Goal: Task Accomplishment & Management: Complete application form

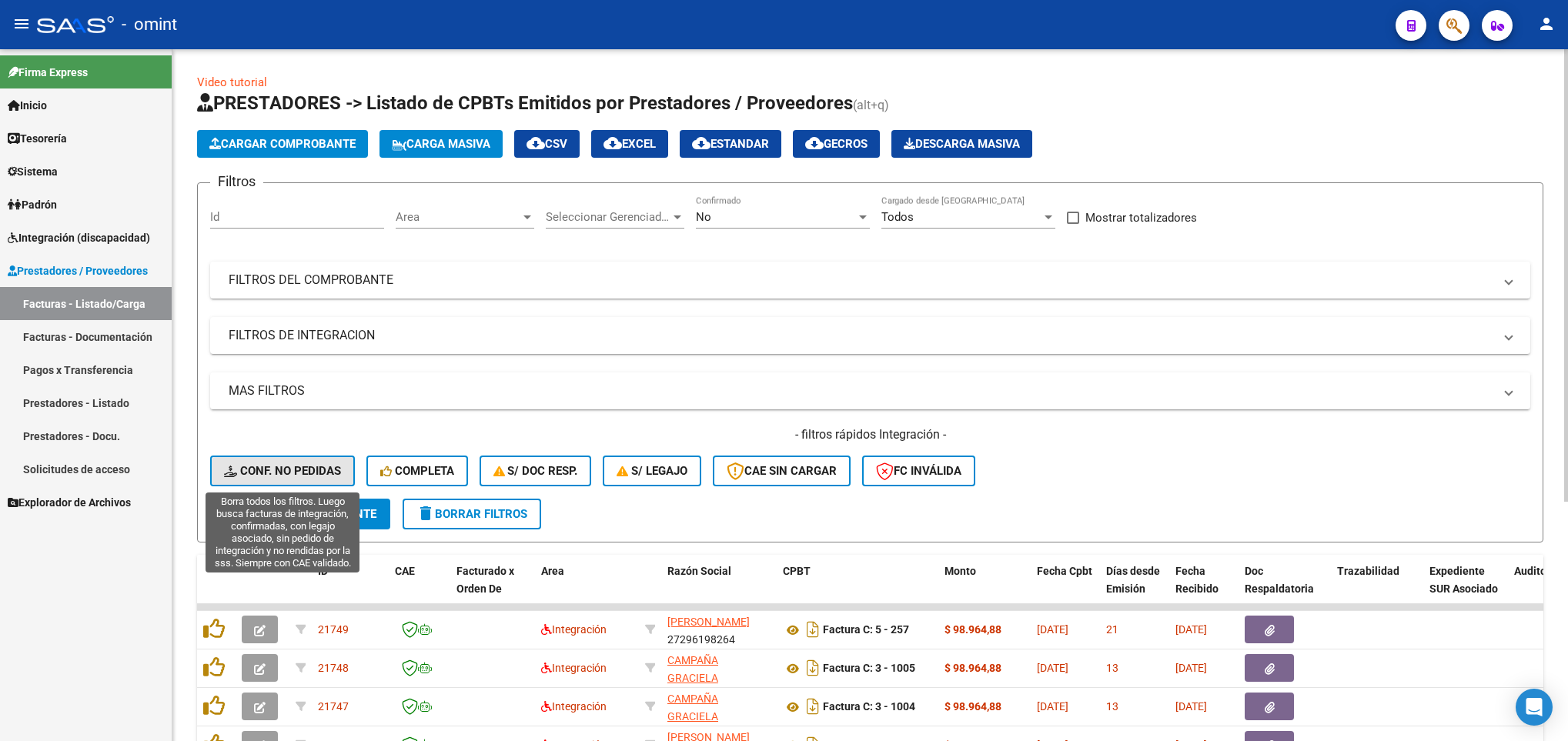
click at [321, 460] on button "Conf. no pedidas" at bounding box center [282, 470] width 145 height 30
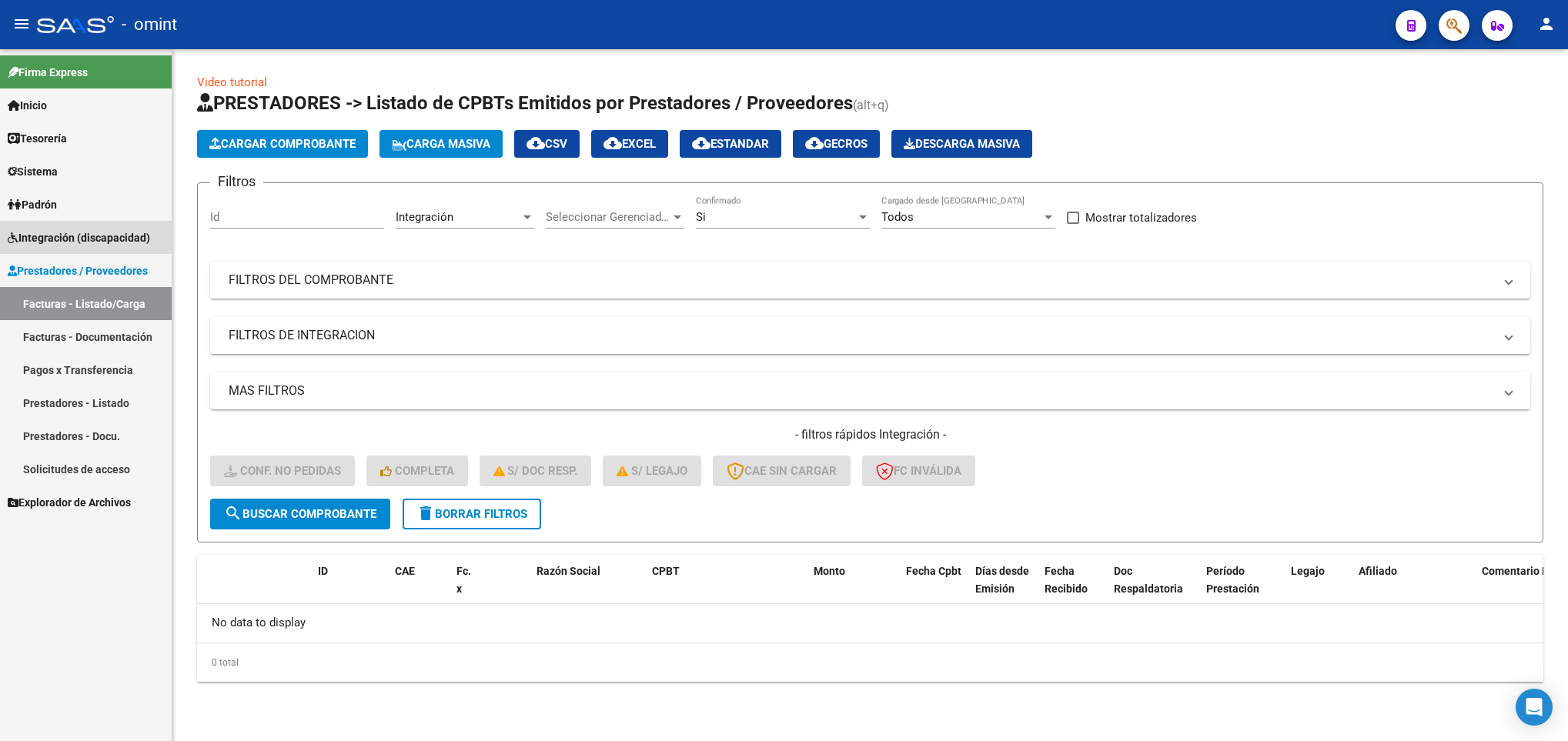
click at [96, 238] on span "Integración (discapacidad)" at bounding box center [78, 237] width 142 height 17
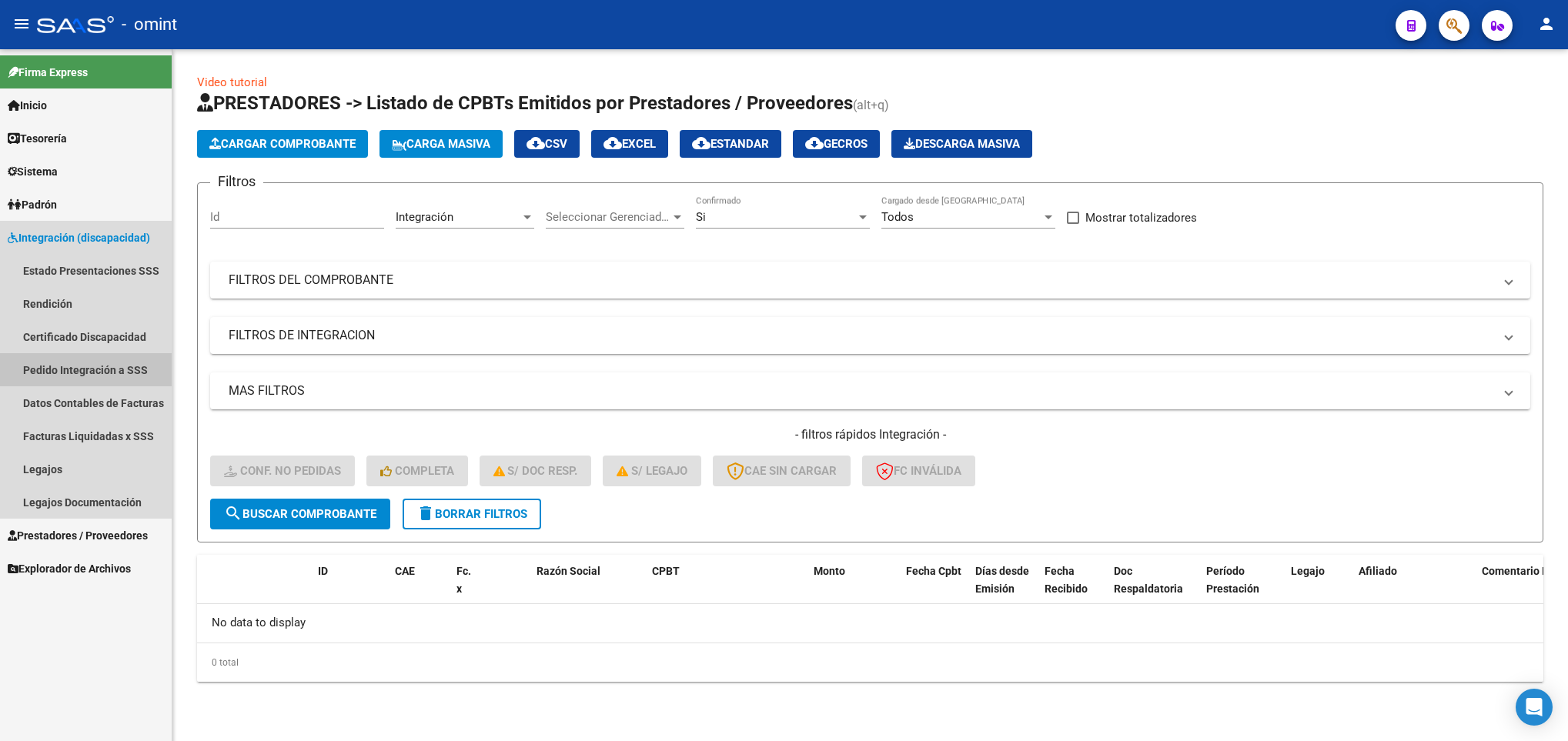
click at [90, 360] on link "Pedido Integración a SSS" at bounding box center [85, 369] width 172 height 33
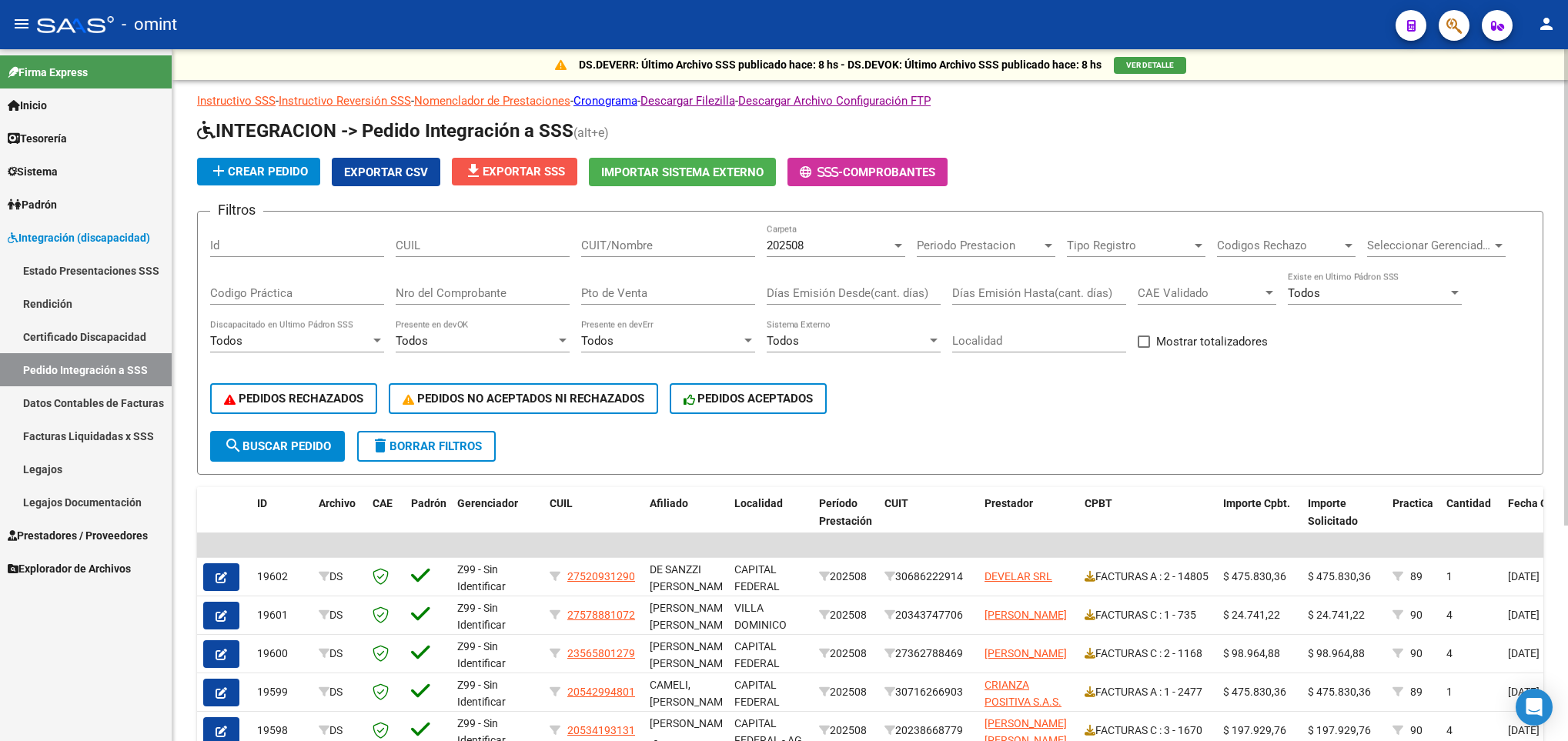
click at [526, 169] on span "file_download Exportar SSS" at bounding box center [515, 172] width 101 height 14
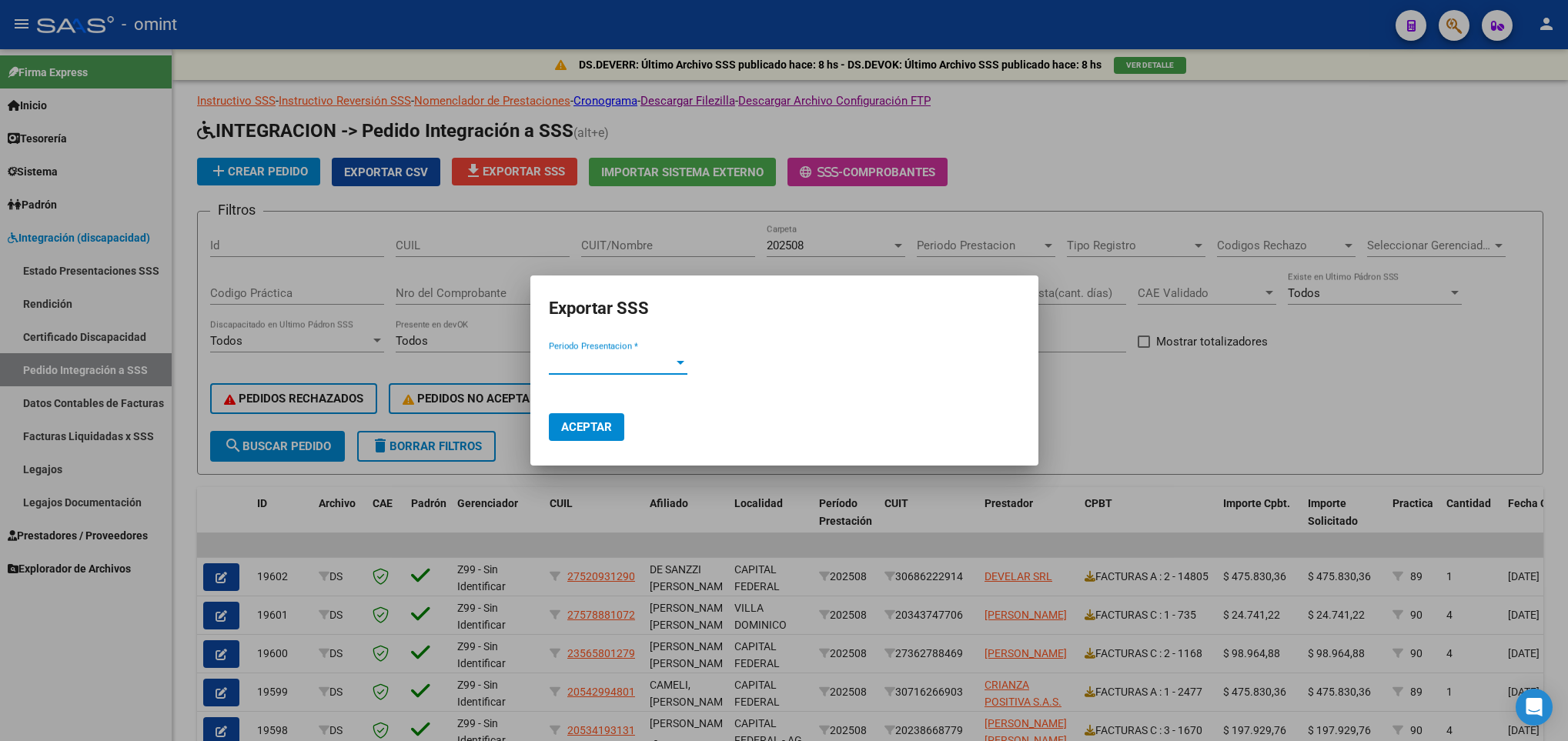
click at [650, 362] on span "Periodo Presentacion *" at bounding box center [611, 362] width 125 height 14
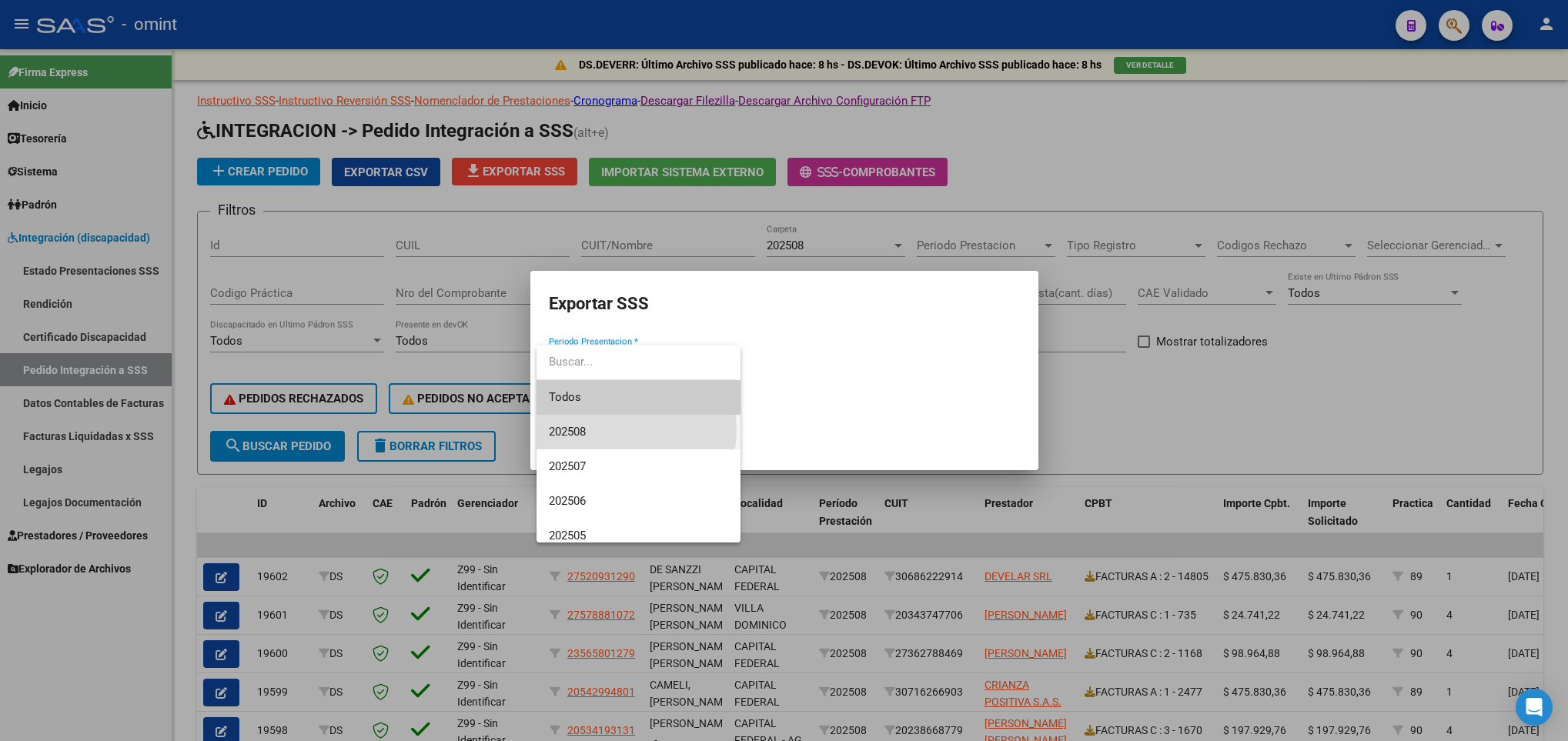
click at [621, 430] on span "202508" at bounding box center [639, 432] width 179 height 35
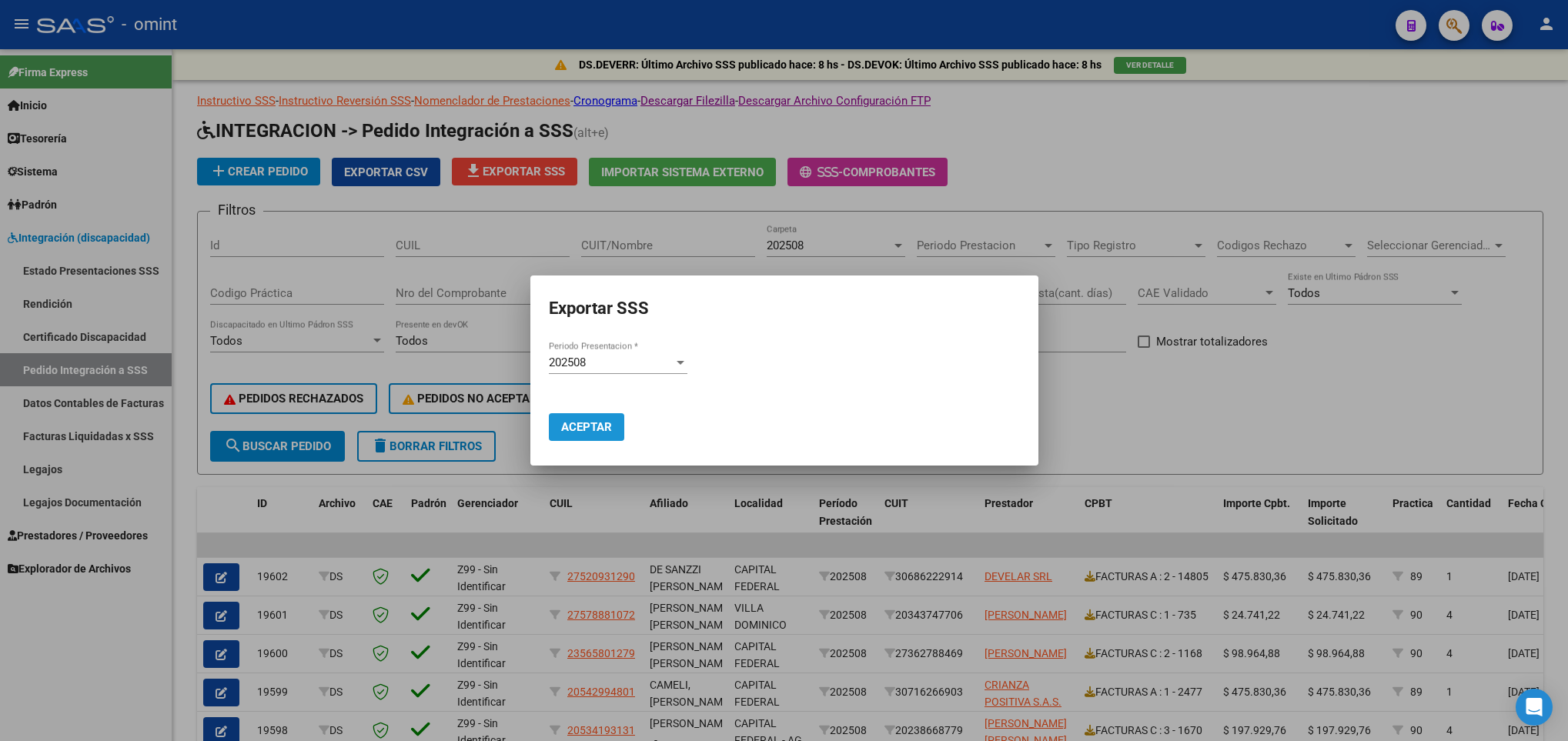
click at [573, 427] on span "Aceptar" at bounding box center [586, 427] width 51 height 14
click at [848, 579] on div at bounding box center [784, 370] width 1568 height 741
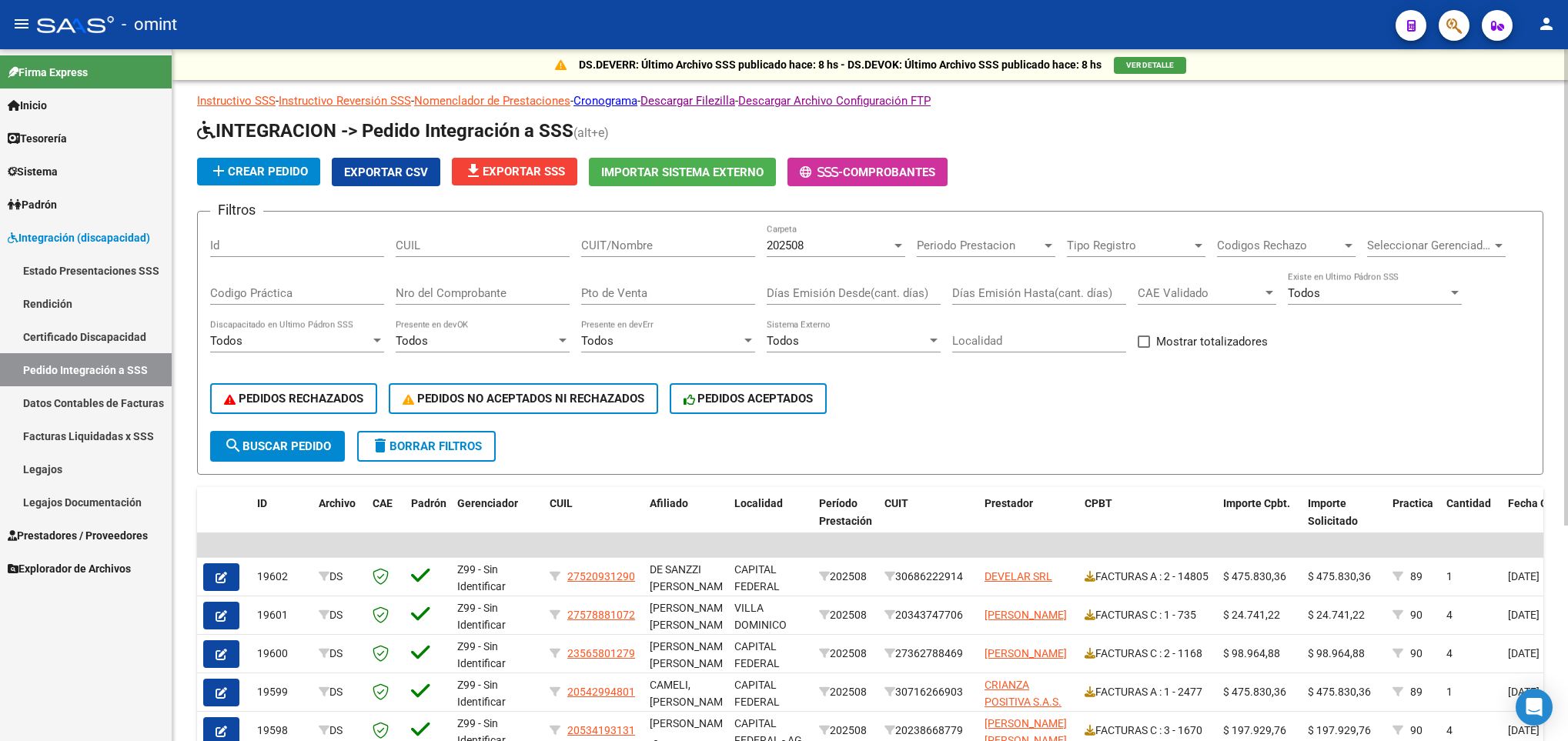
click at [670, 236] on div "CUIT/Nombre" at bounding box center [668, 240] width 174 height 33
paste input "23351576774"
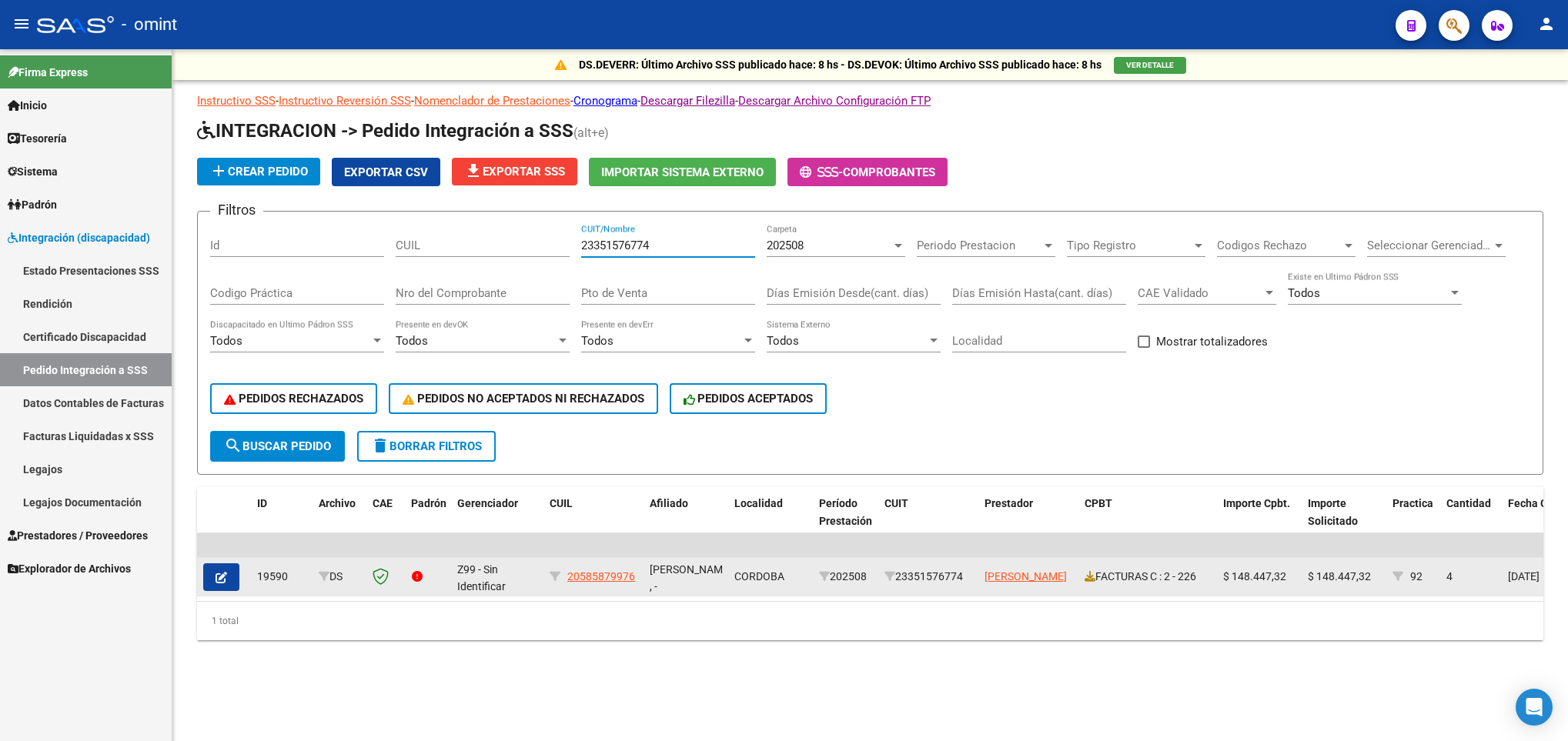
type input "23351576774"
click at [1094, 580] on div "FACTURAS C : 2 - 226" at bounding box center [1147, 576] width 126 height 17
click at [1085, 576] on icon at bounding box center [1090, 576] width 10 height 10
drag, startPoint x: 636, startPoint y: 579, endPoint x: 569, endPoint y: 577, distance: 67.0
click at [569, 577] on div "20585879976" at bounding box center [593, 576] width 88 height 17
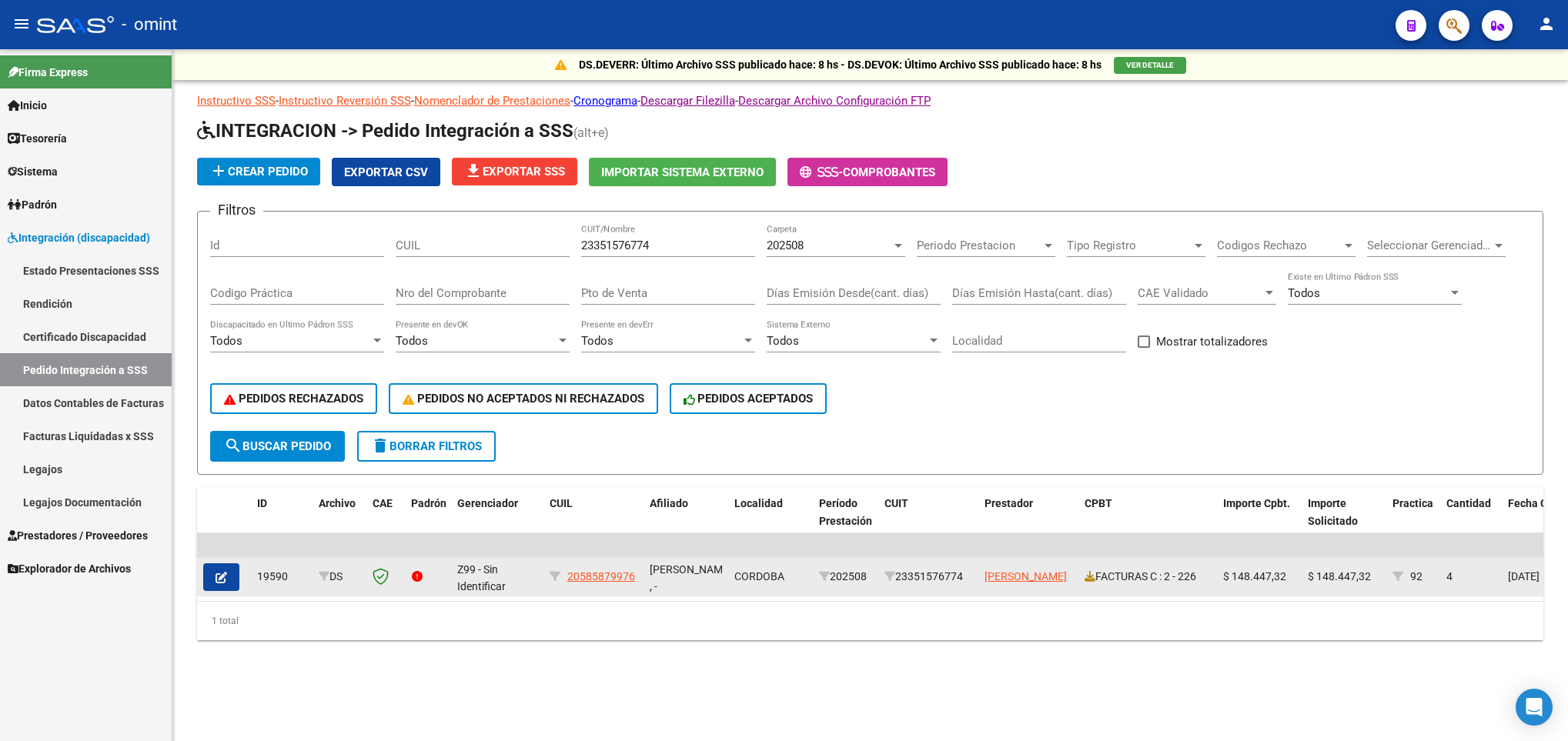
copy span "20585879976"
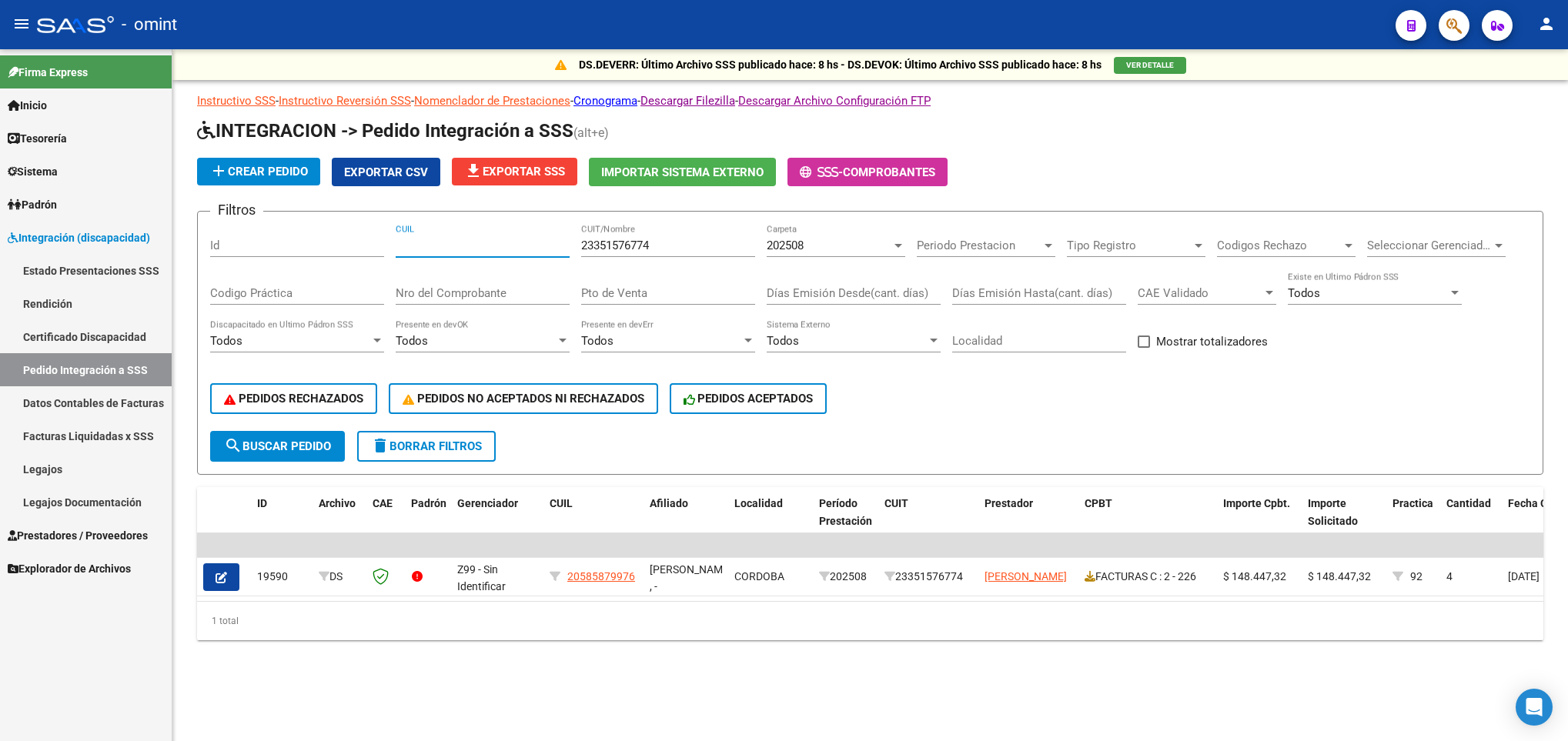
click at [474, 246] on input "CUIL" at bounding box center [483, 246] width 174 height 14
paste input "20585879976"
type input "20585879976"
click at [709, 240] on input "23351576774" at bounding box center [668, 246] width 174 height 14
type input "2"
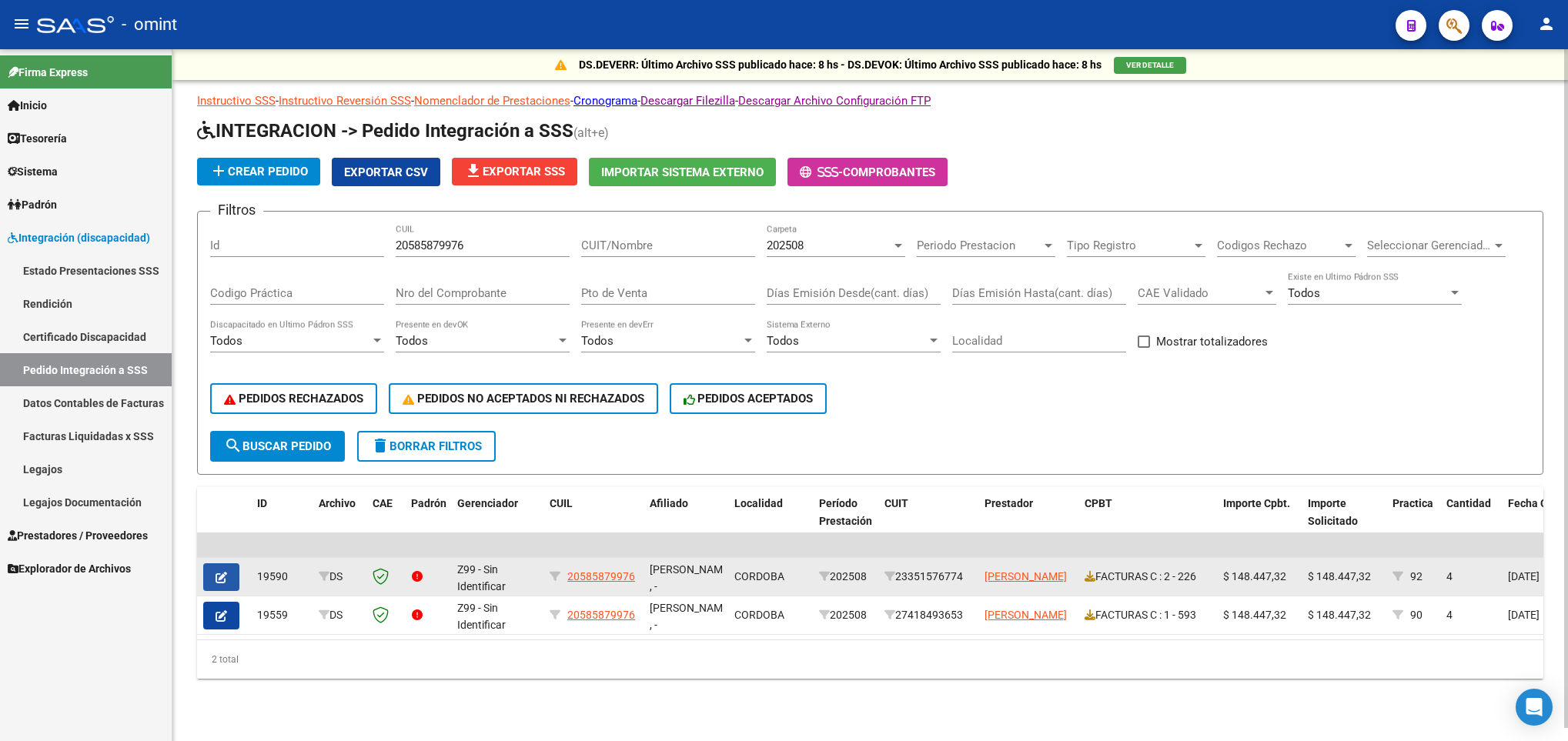
click at [227, 570] on button "button" at bounding box center [221, 577] width 37 height 28
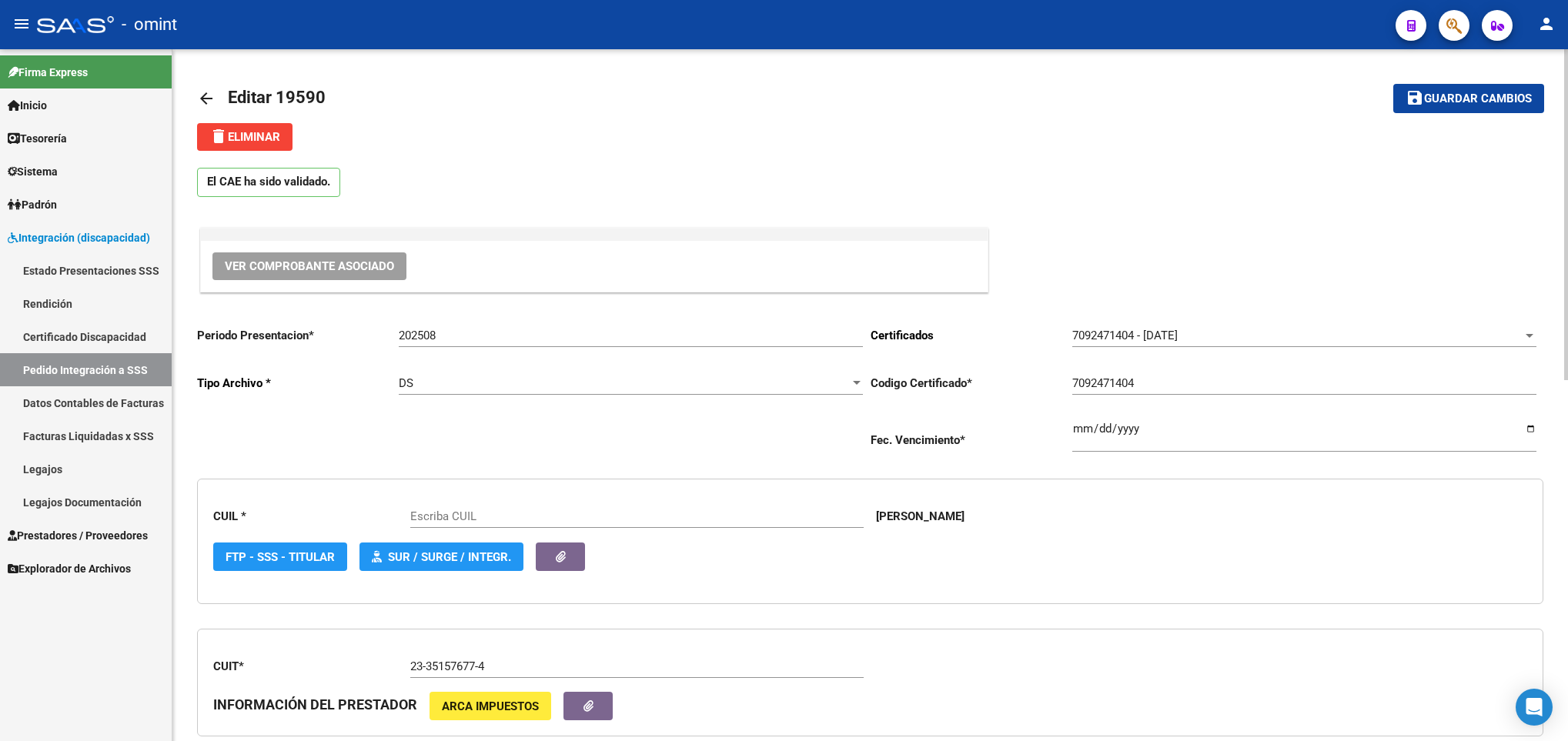
click at [1402, 672] on div "CUIT * 23-35157677-4 Ingresar el CUIT INFORMACIÓN DEL PRESTADOR ARCA Impuestos" at bounding box center [869, 683] width 1346 height 109
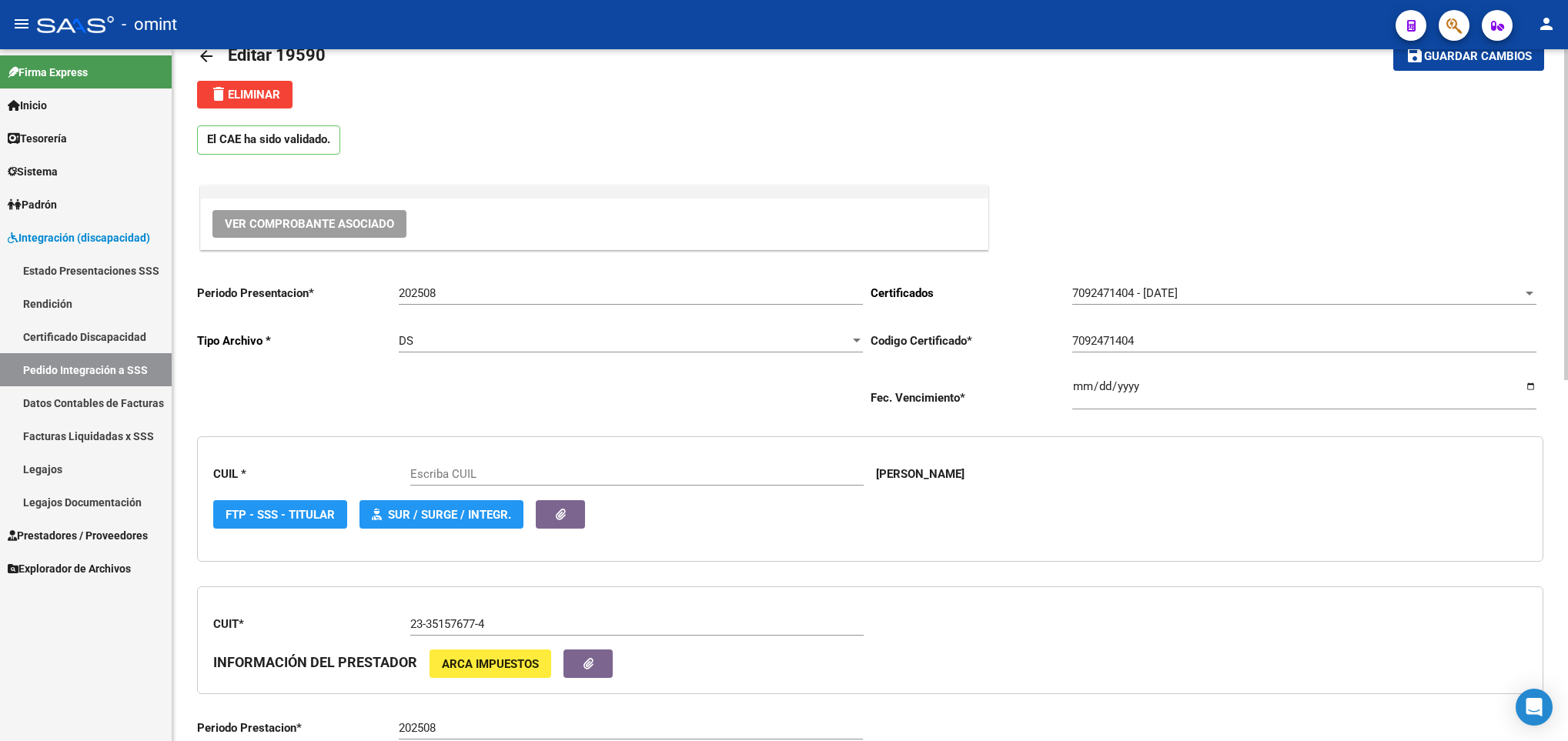
scroll to position [46, 0]
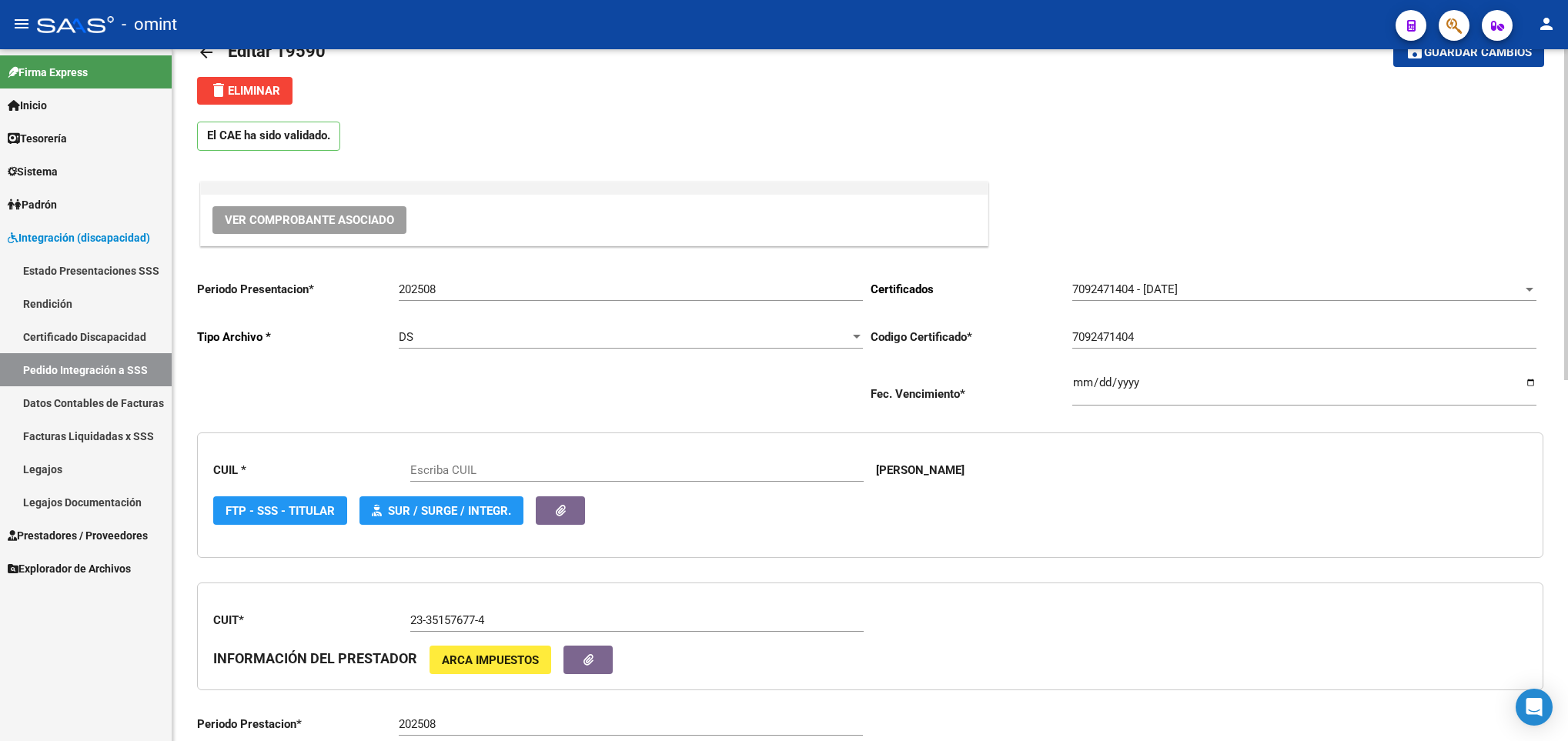
type input "20585879976"
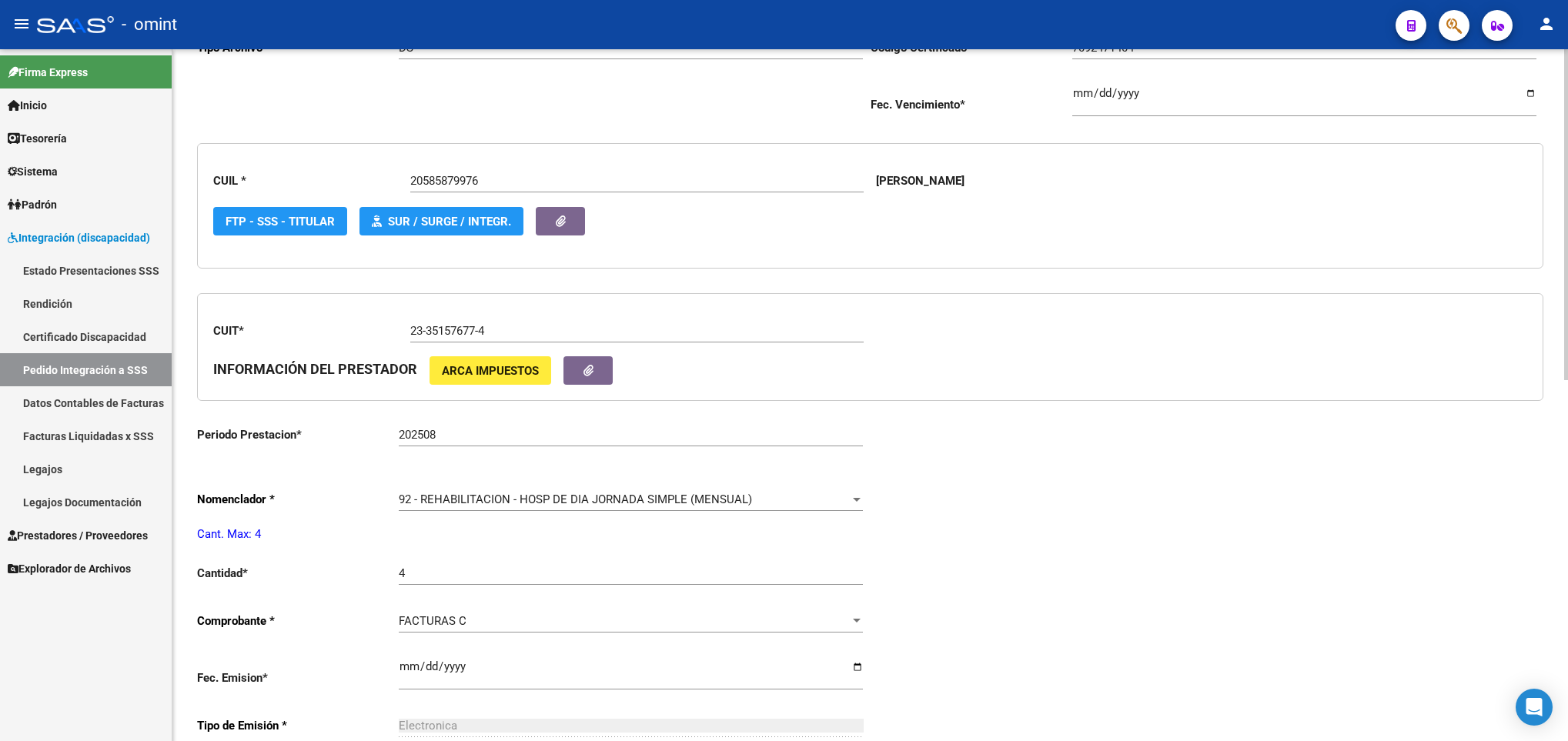
scroll to position [369, 0]
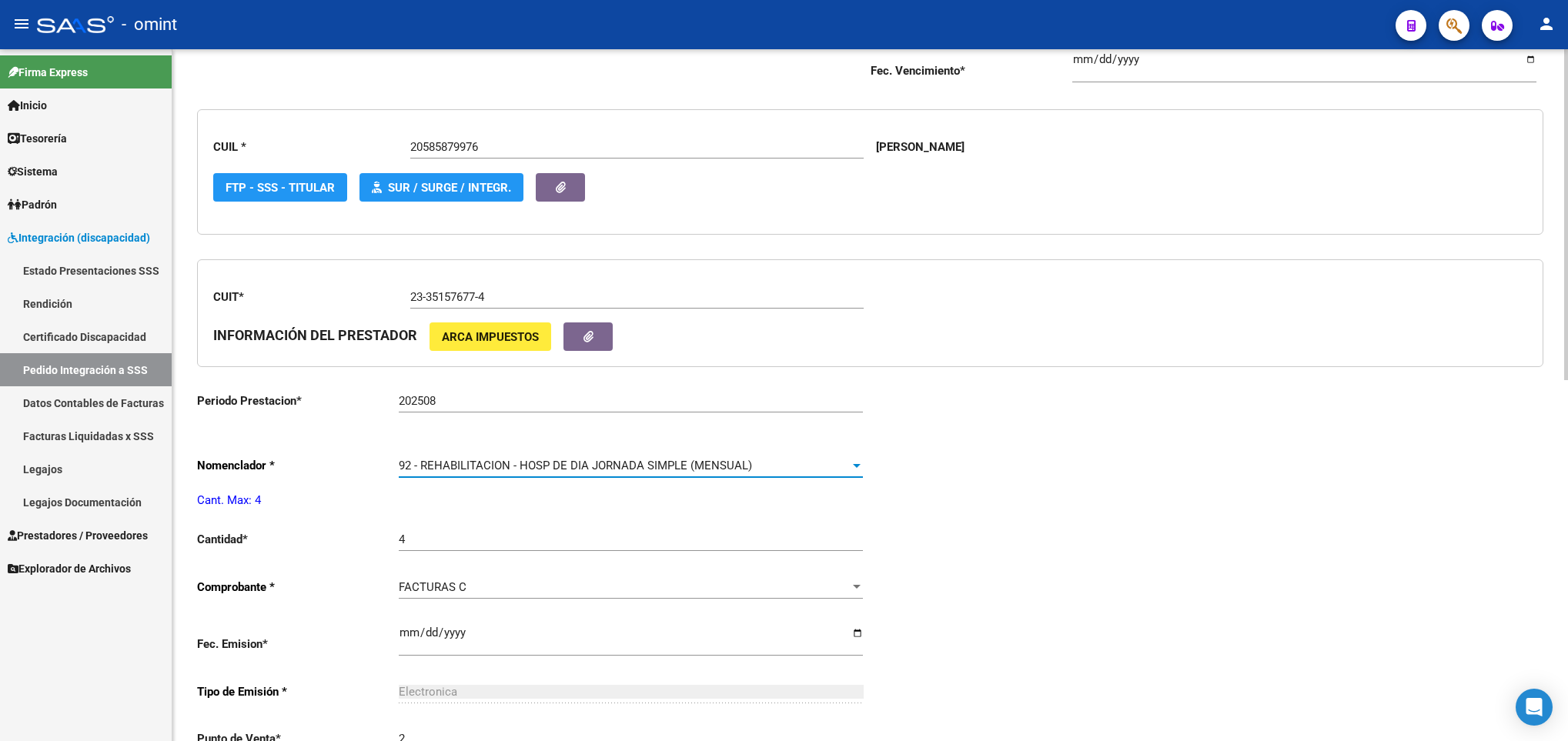
click at [585, 472] on span "92 - REHABILITACION - HOSP DE DIA JORNADA SIMPLE (MENSUAL)" at bounding box center [575, 466] width 353 height 14
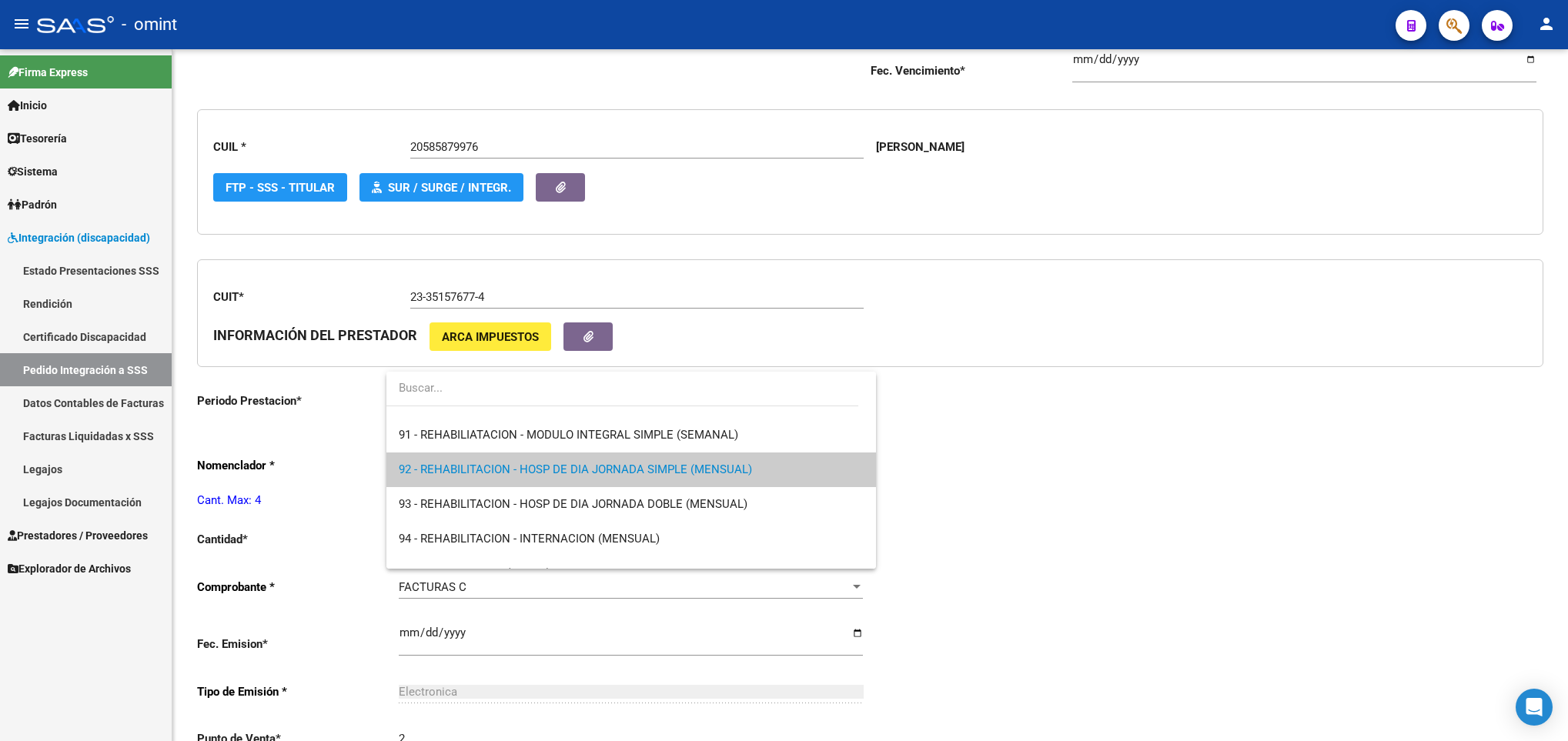
scroll to position [3058, 0]
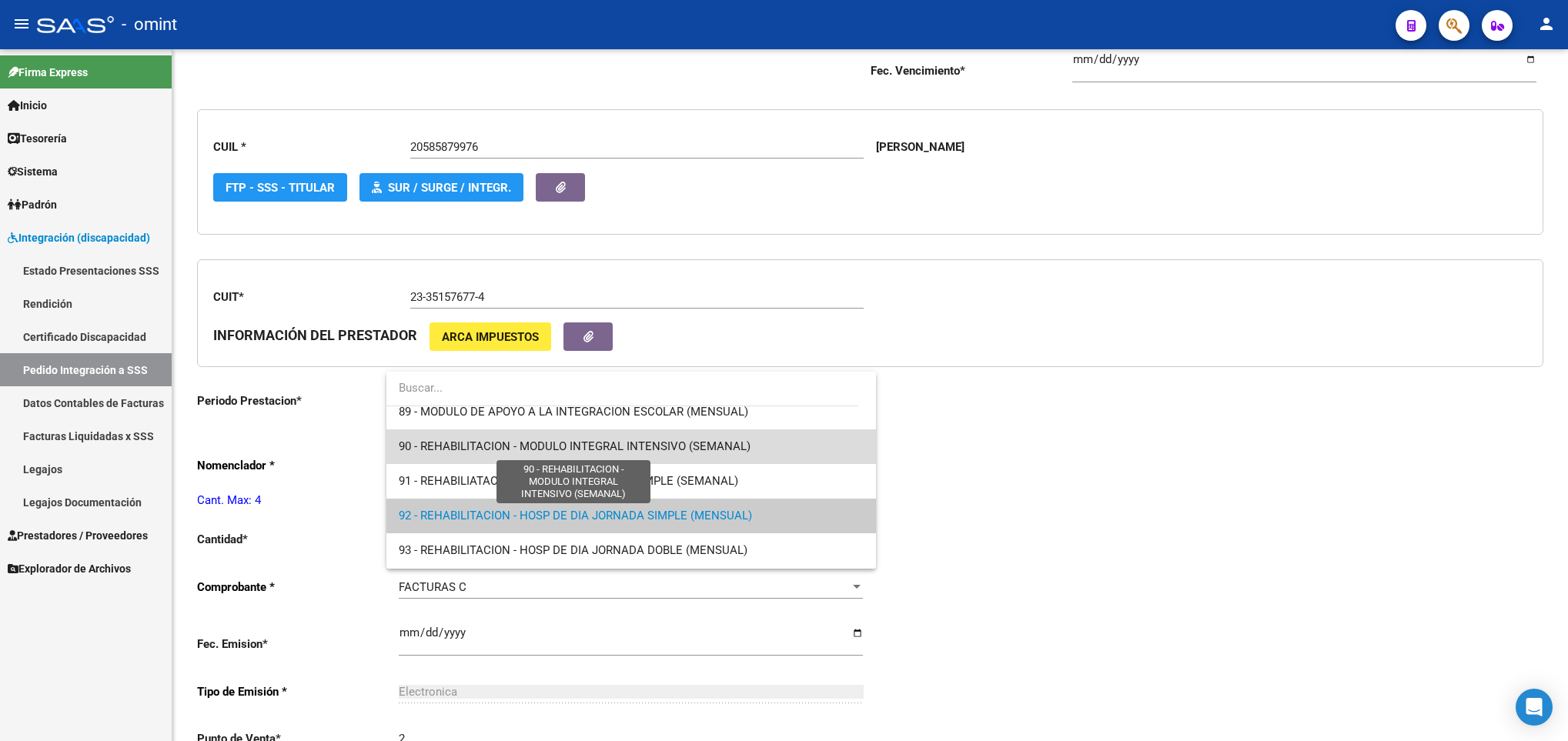
click at [721, 443] on span "90 - REHABILITACION - MODULO INTEGRAL INTENSIVO (SEMANAL)" at bounding box center [575, 446] width 352 height 14
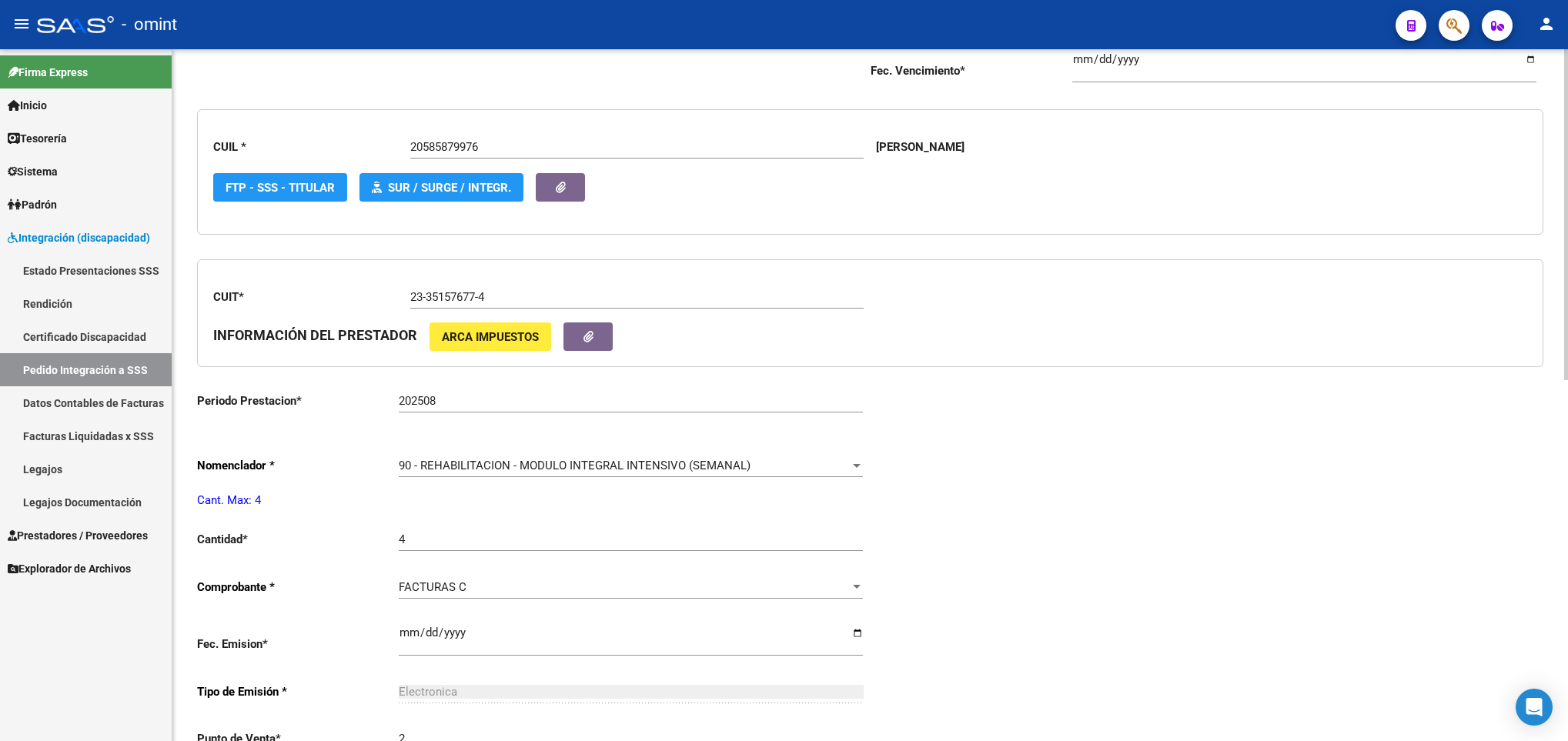
click at [1151, 388] on div "Periodo Presentacion * 202508 Ingresar el Periodo Tipo Archivo * DS Seleccionar…" at bounding box center [869, 513] width 1346 height 1137
click at [1559, 81] on div "arrow_back Editar 19590 save Guardar cambios delete Eliminar El CAE ha sido val…" at bounding box center [870, 400] width 1396 height 1438
drag, startPoint x: 1559, startPoint y: 81, endPoint x: 1571, endPoint y: 81, distance: 12.0
click at [1567, 81] on html "menu - omint person Firma Express Inicio Calendario SSS Instructivos Contacto O…" at bounding box center [784, 370] width 1568 height 741
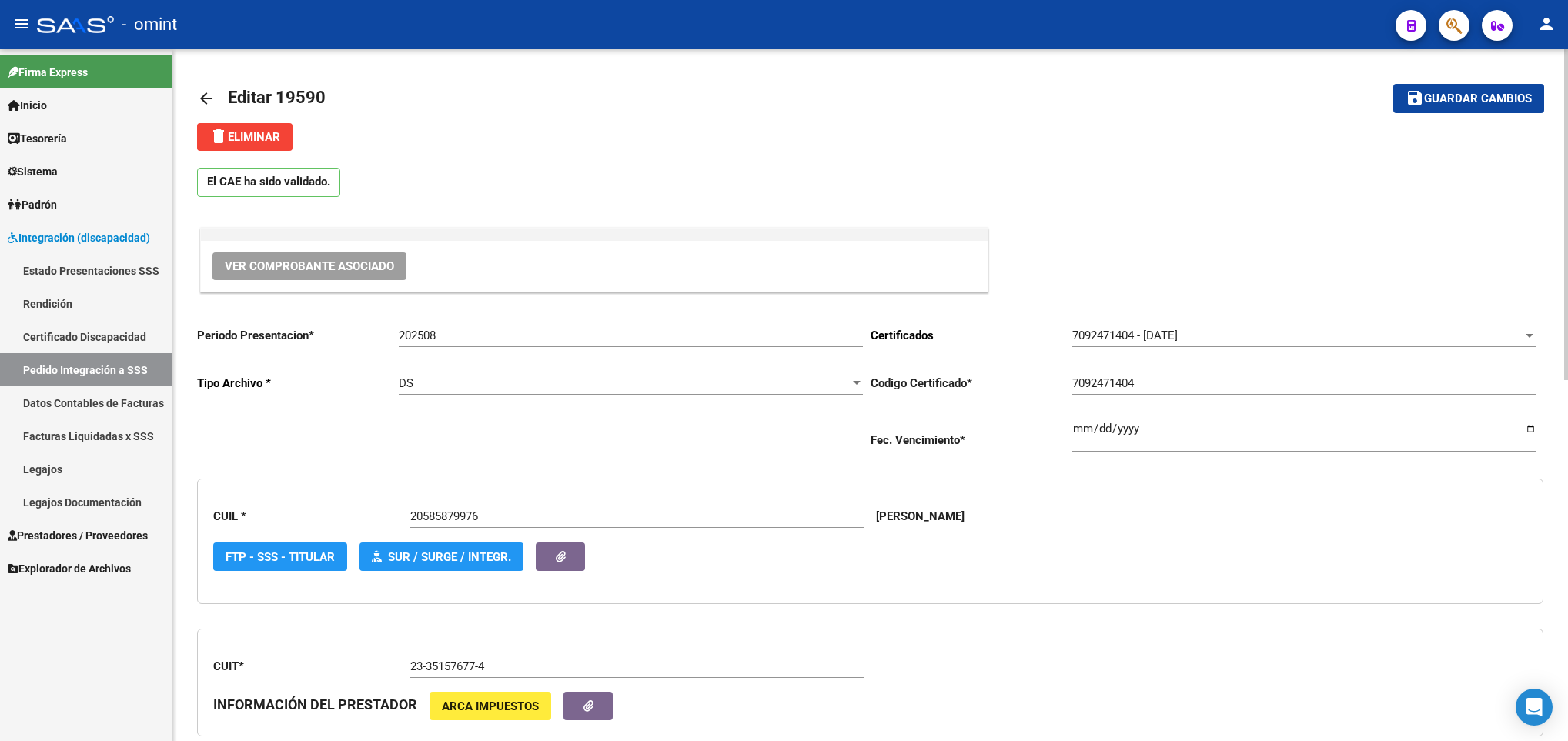
click at [1567, 78] on html "menu - omint person Firma Express Inicio Calendario SSS Instructivos Contacto O…" at bounding box center [784, 370] width 1568 height 741
click at [1442, 104] on span "Guardar cambios" at bounding box center [1477, 99] width 108 height 14
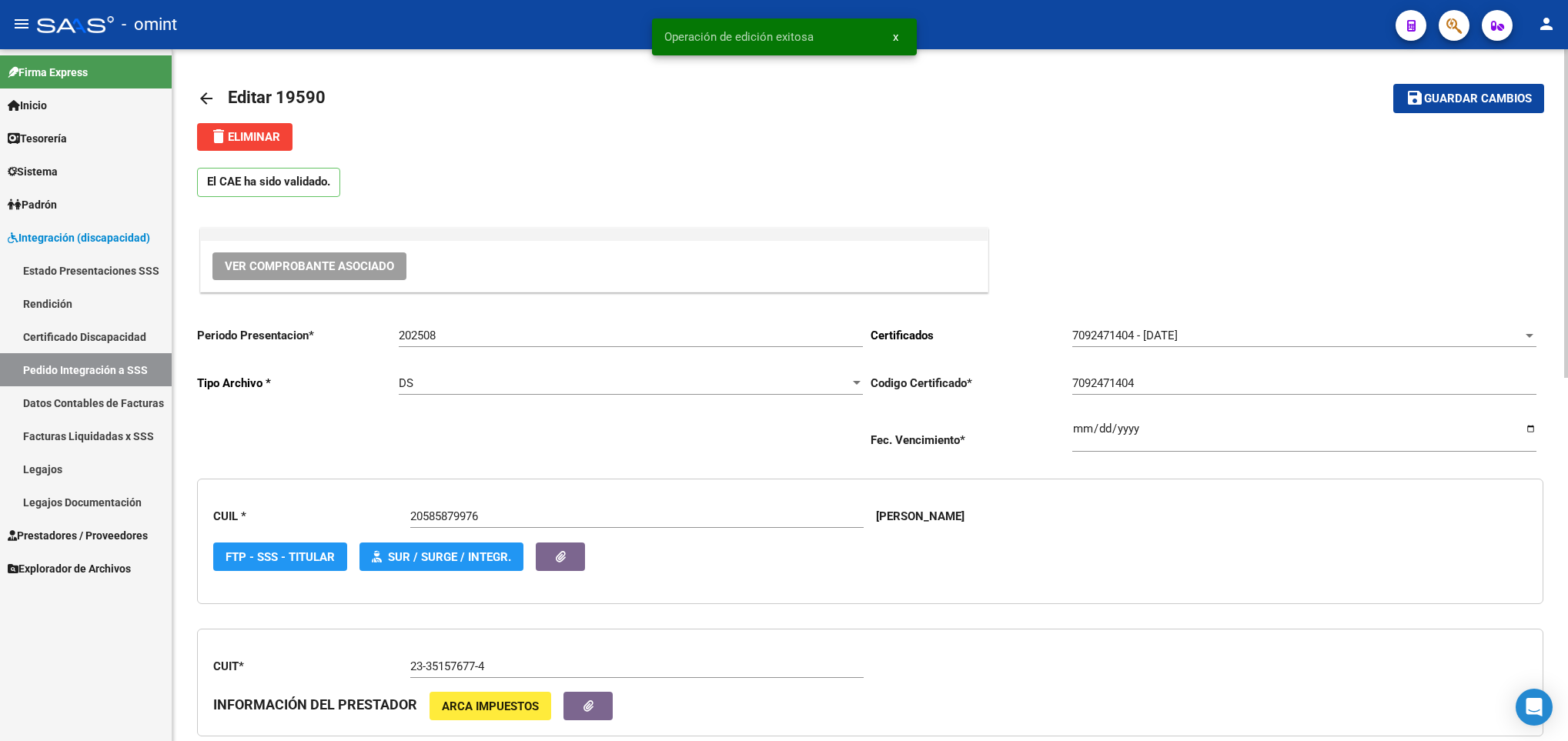
click at [211, 102] on mat-icon "arrow_back" at bounding box center [206, 98] width 18 height 18
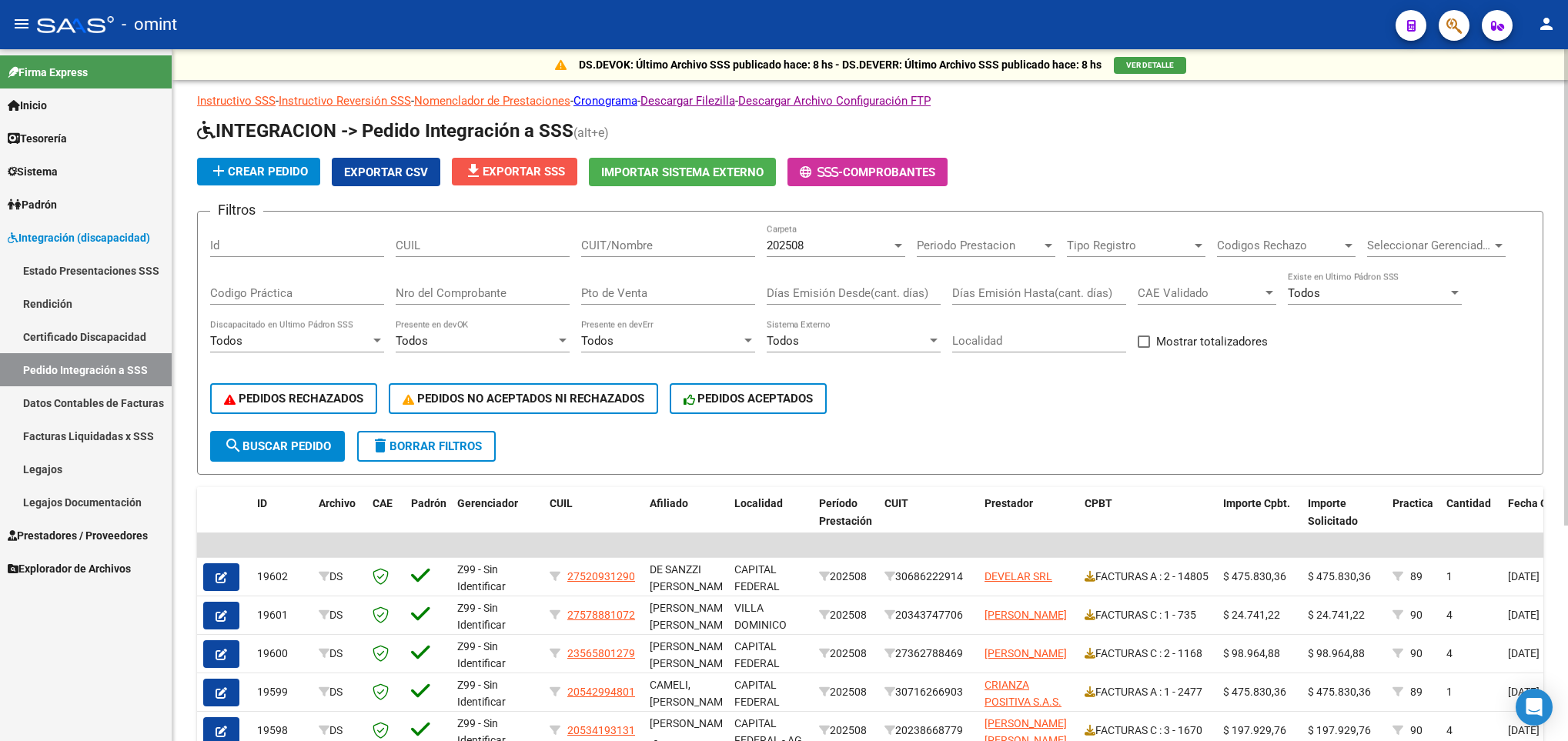
click at [524, 167] on span "file_download Exportar SSS" at bounding box center [515, 172] width 101 height 14
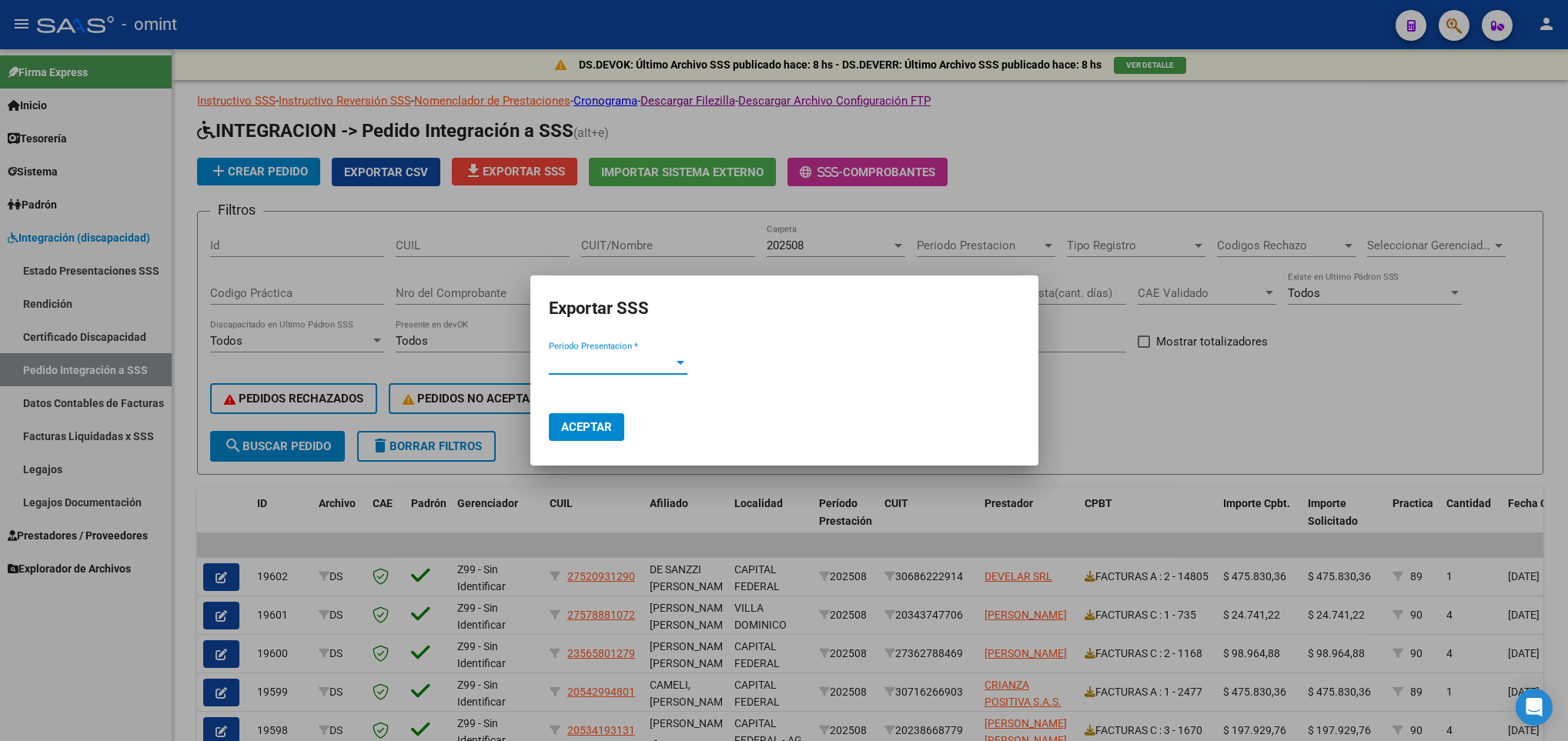
click at [666, 367] on span "Periodo Presentacion *" at bounding box center [611, 362] width 125 height 14
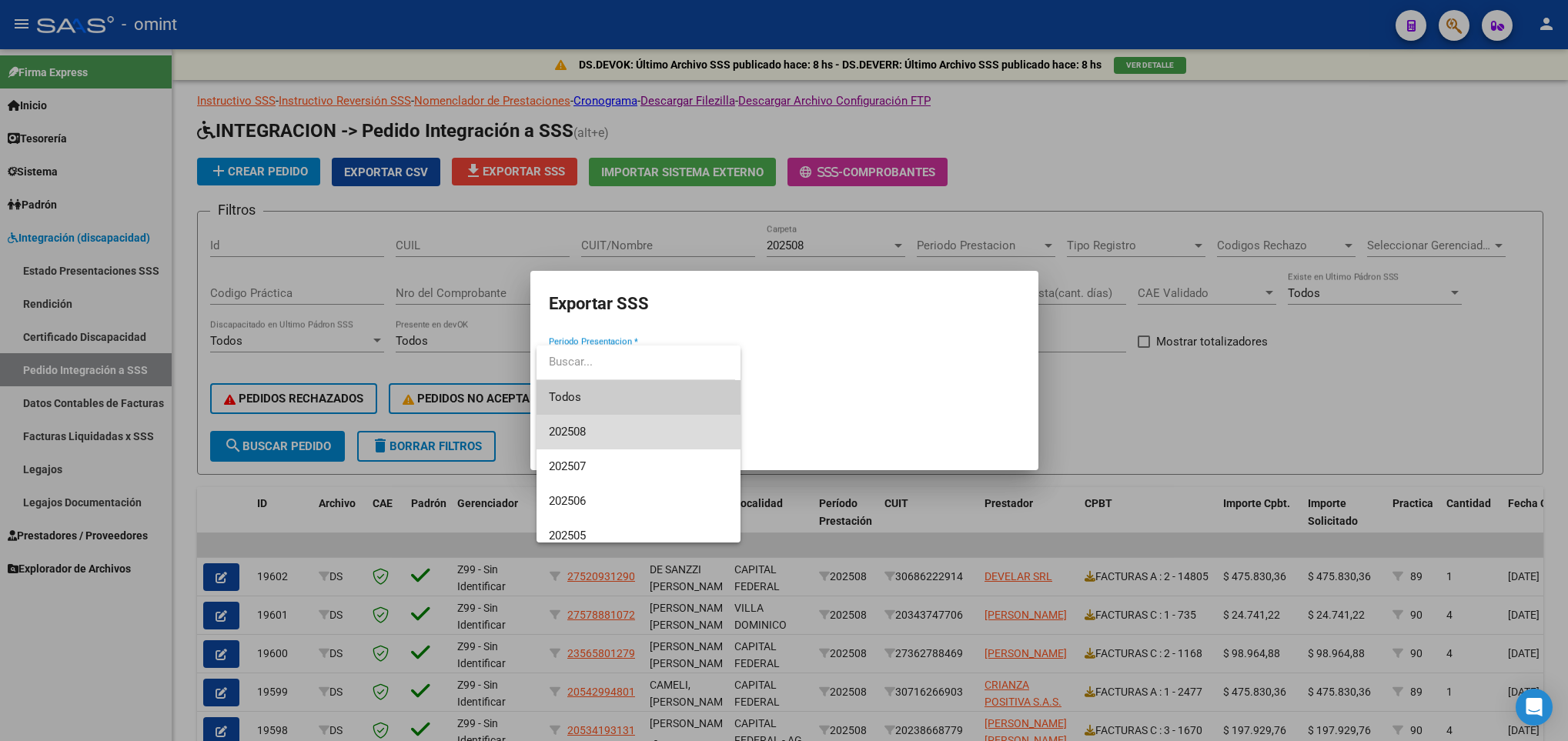
click at [666, 421] on span "202508" at bounding box center [639, 432] width 179 height 35
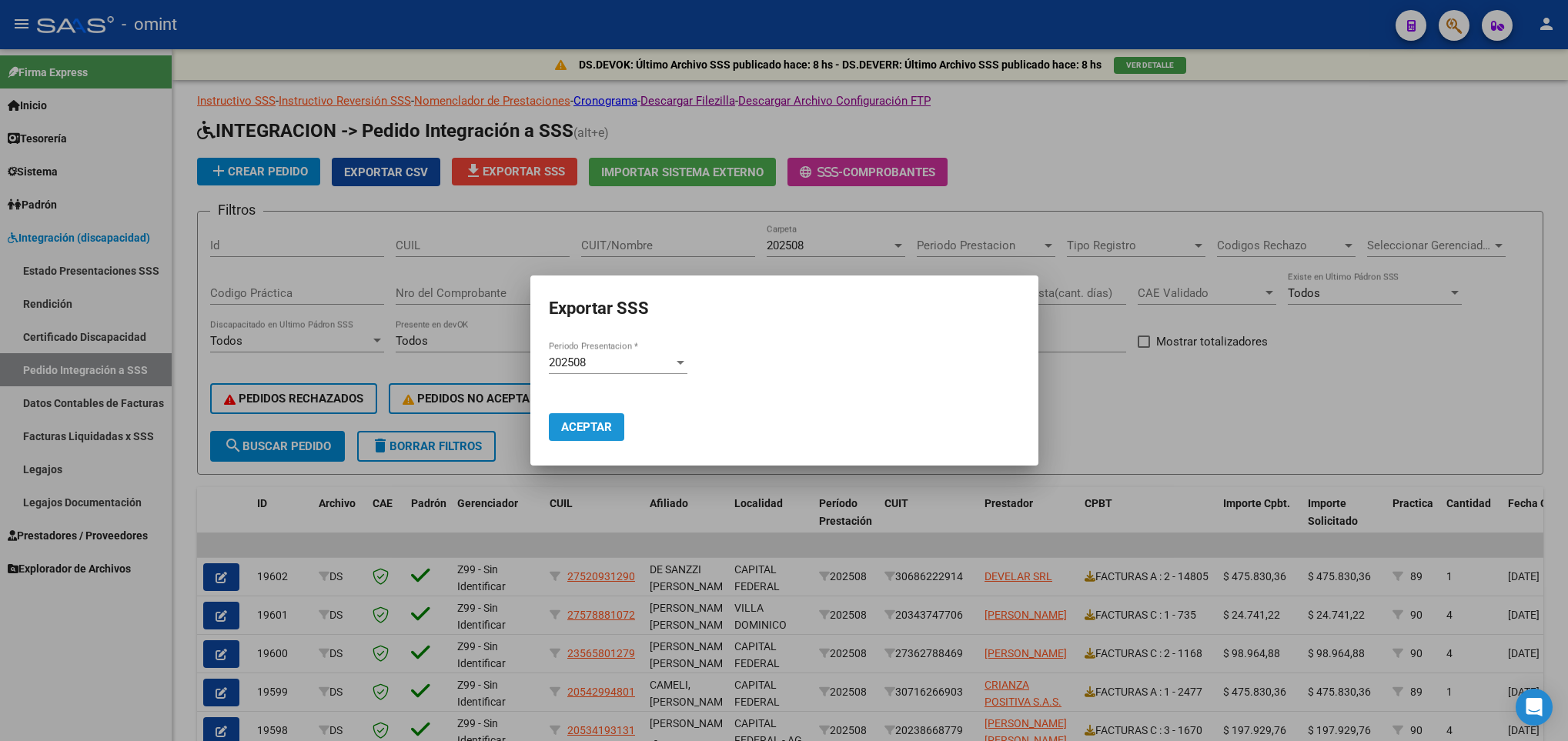
click at [610, 420] on span "Aceptar" at bounding box center [586, 427] width 51 height 14
click at [878, 557] on div at bounding box center [784, 370] width 1568 height 741
